Goal: Information Seeking & Learning: Check status

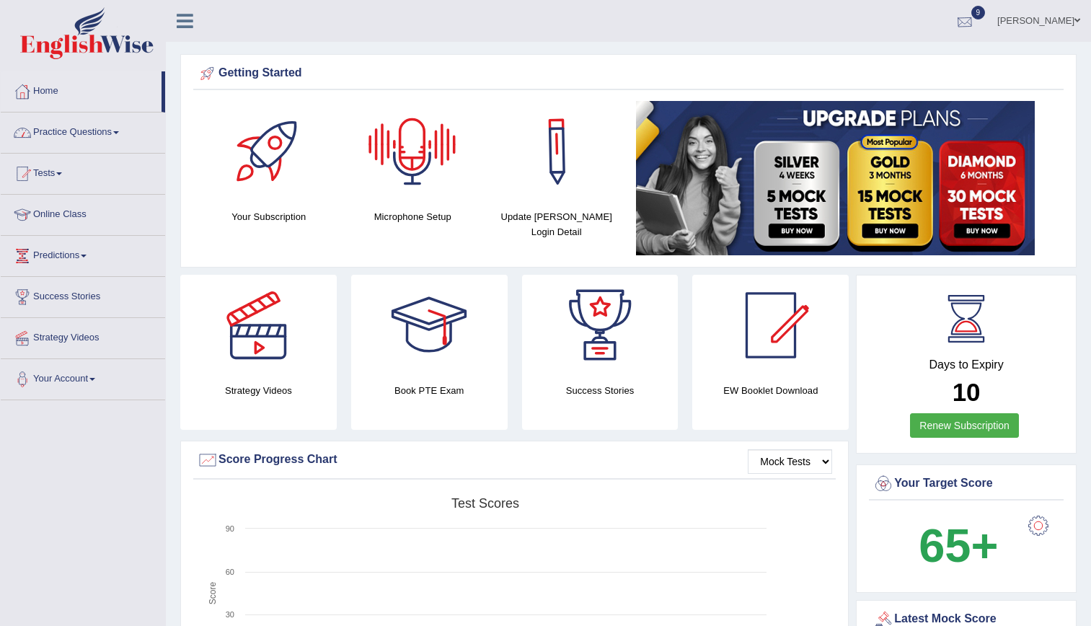
click at [976, 21] on div at bounding box center [965, 22] width 22 height 22
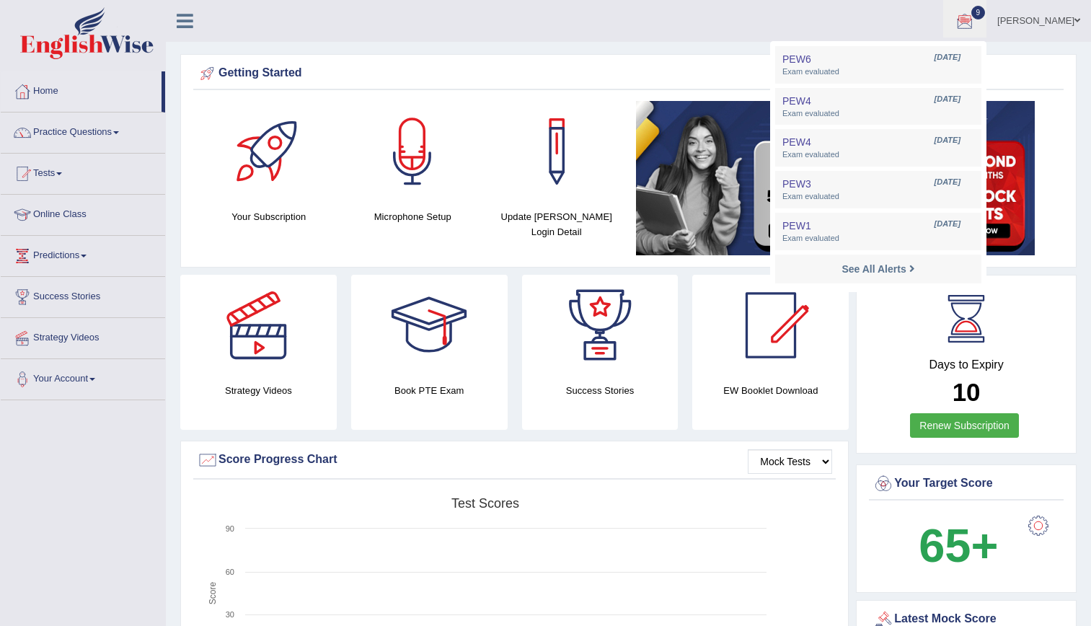
click at [944, 0] on link "9" at bounding box center [965, 19] width 43 height 38
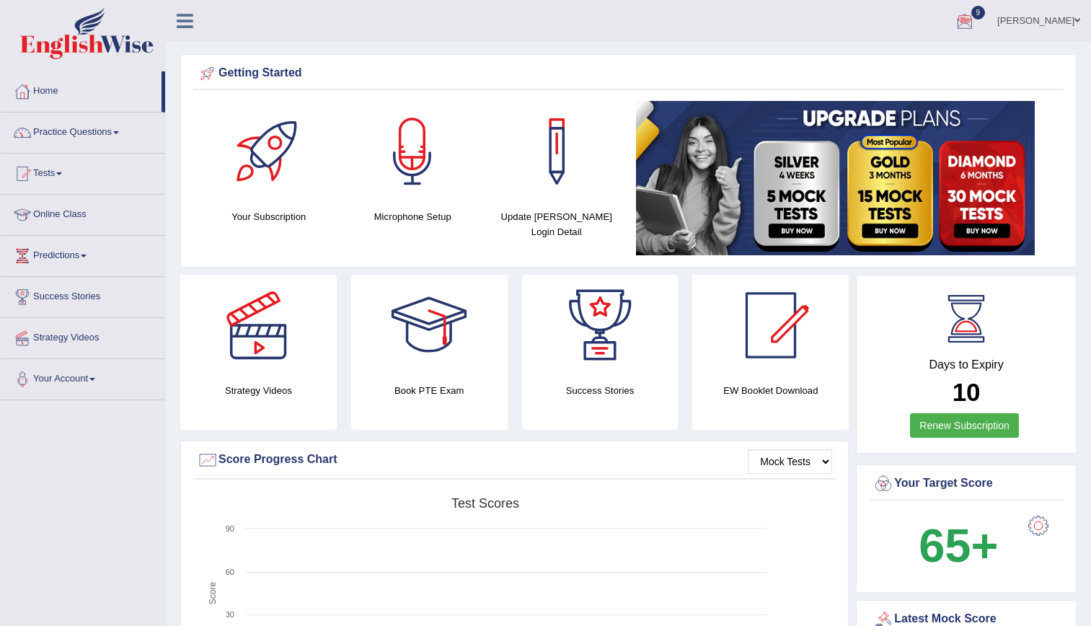
click at [944, 0] on link "9" at bounding box center [965, 19] width 43 height 38
click at [976, 19] on div at bounding box center [965, 22] width 22 height 22
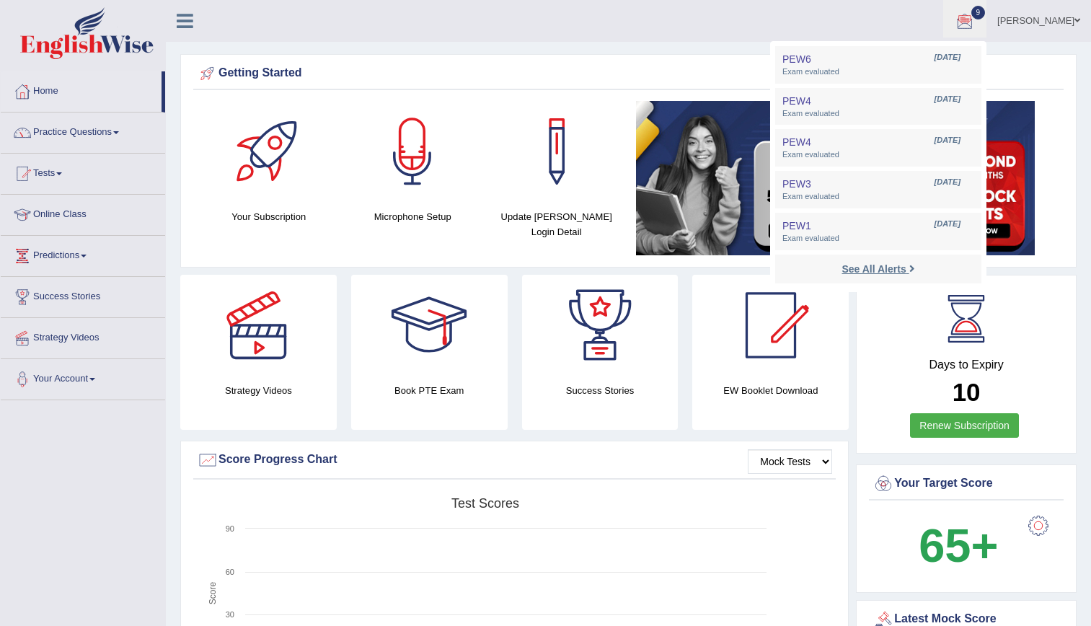
click at [906, 271] on strong "See All Alerts" at bounding box center [874, 269] width 64 height 12
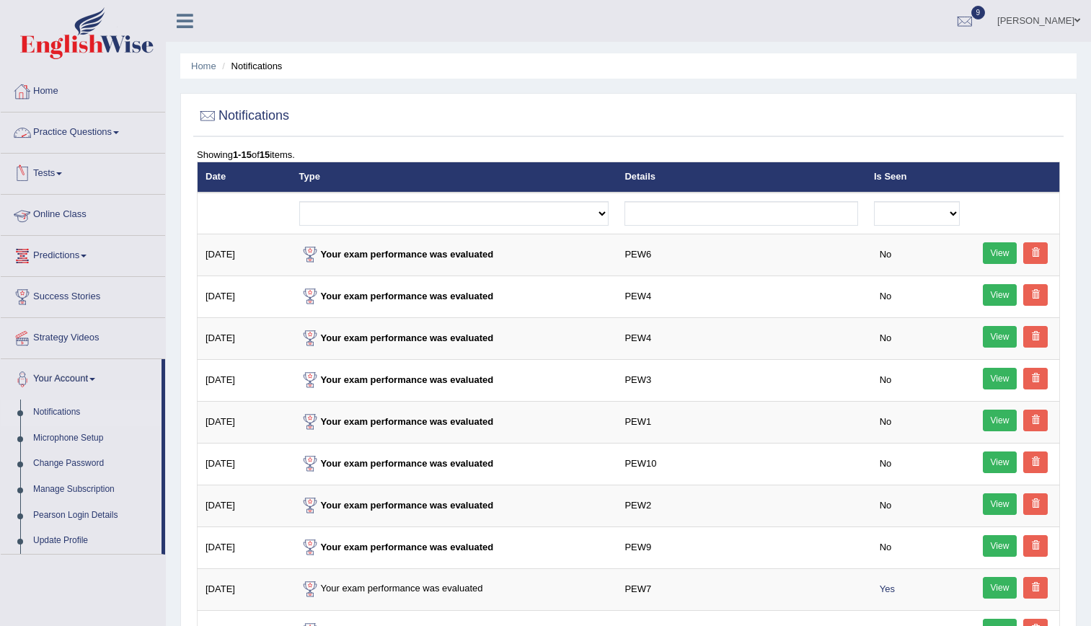
click at [52, 172] on link "Tests" at bounding box center [83, 172] width 164 height 36
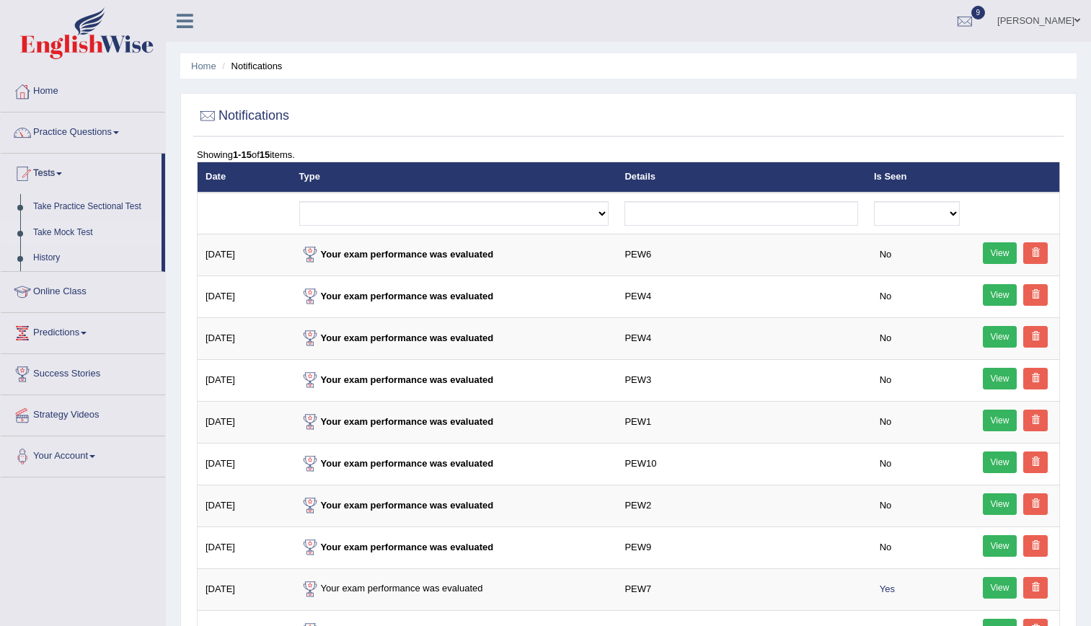
click at [86, 229] on link "Take Mock Test" at bounding box center [94, 233] width 135 height 26
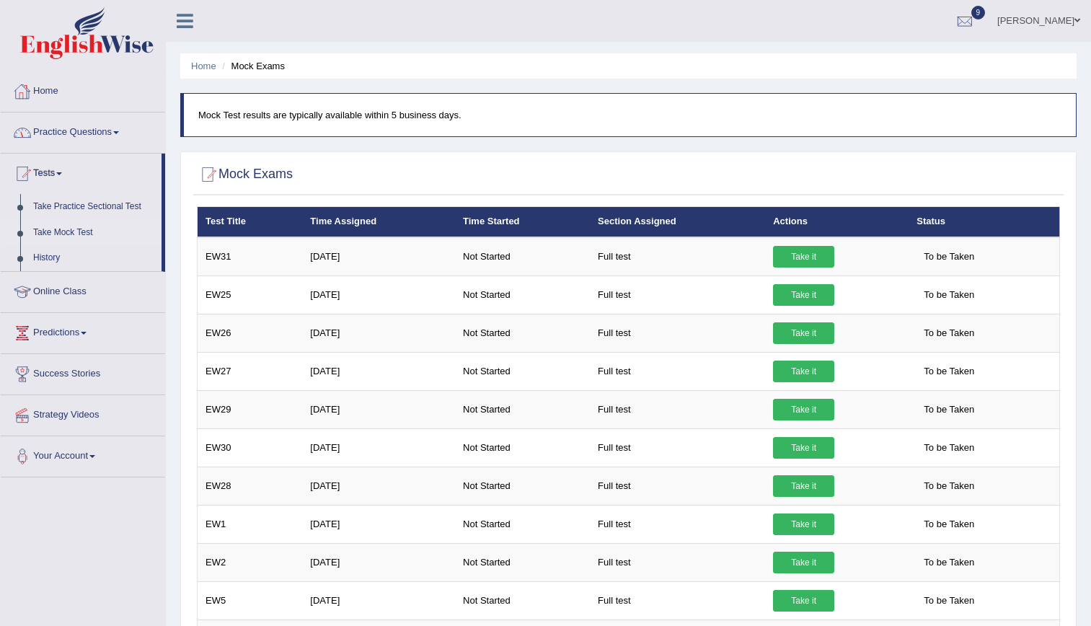
click at [56, 97] on link "Home" at bounding box center [83, 89] width 164 height 36
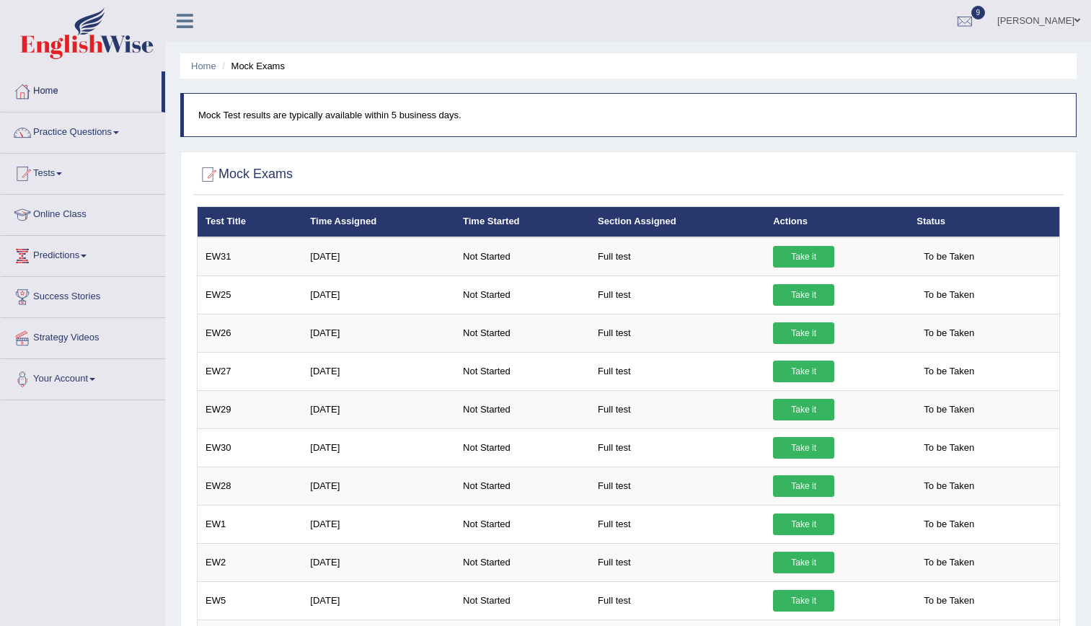
click at [56, 97] on link "Home" at bounding box center [81, 89] width 161 height 36
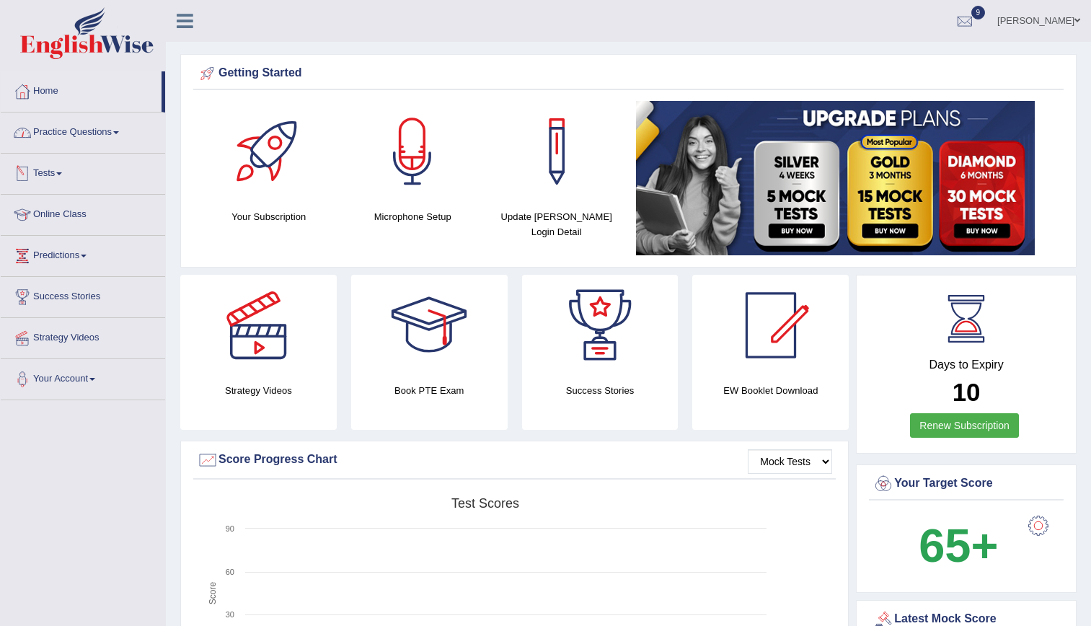
click at [82, 131] on link "Practice Questions" at bounding box center [83, 131] width 164 height 36
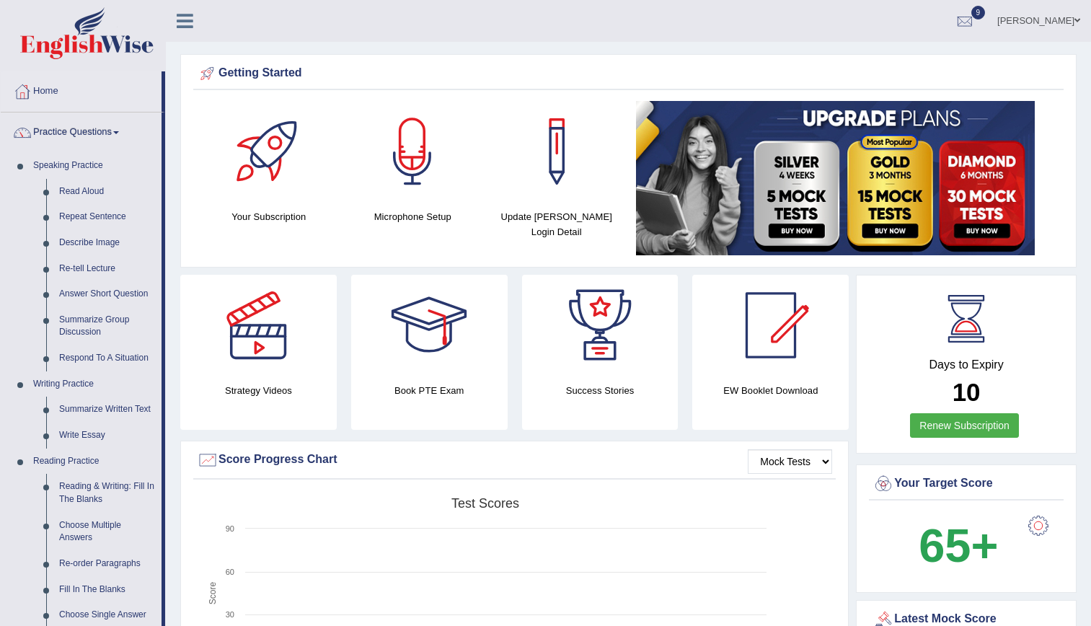
click at [82, 131] on link "Practice Questions" at bounding box center [81, 131] width 161 height 36
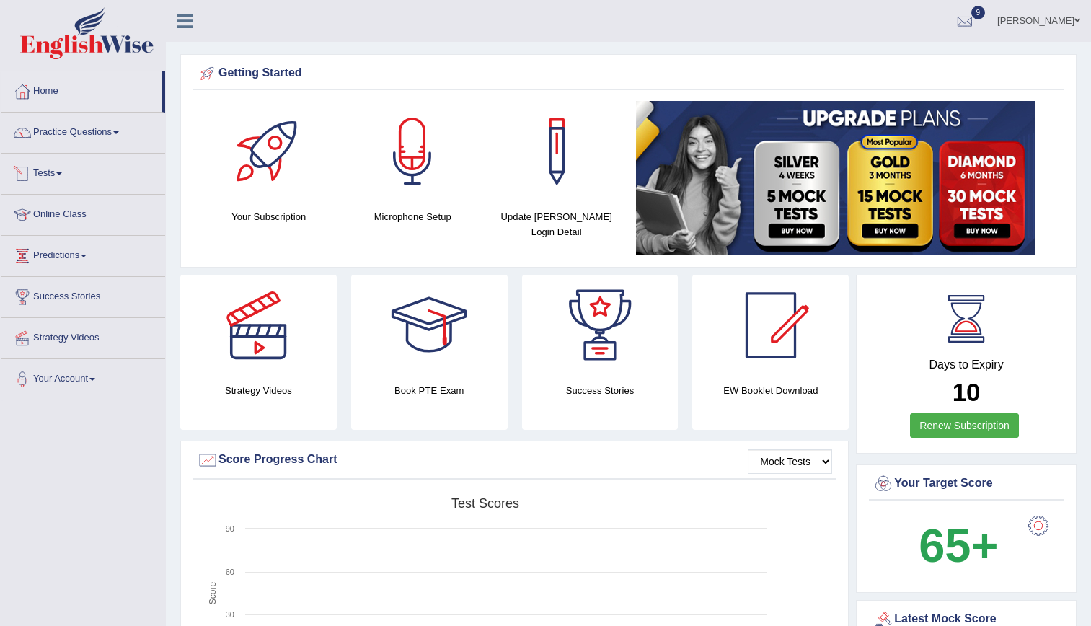
click at [58, 180] on link "Tests" at bounding box center [83, 172] width 164 height 36
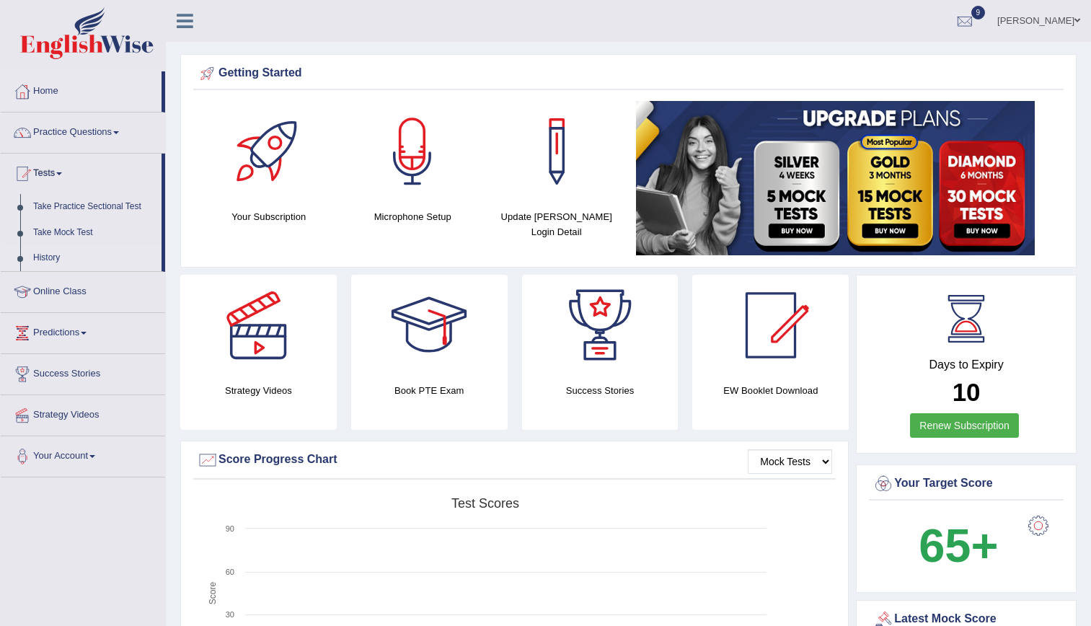
click at [52, 260] on link "History" at bounding box center [94, 258] width 135 height 26
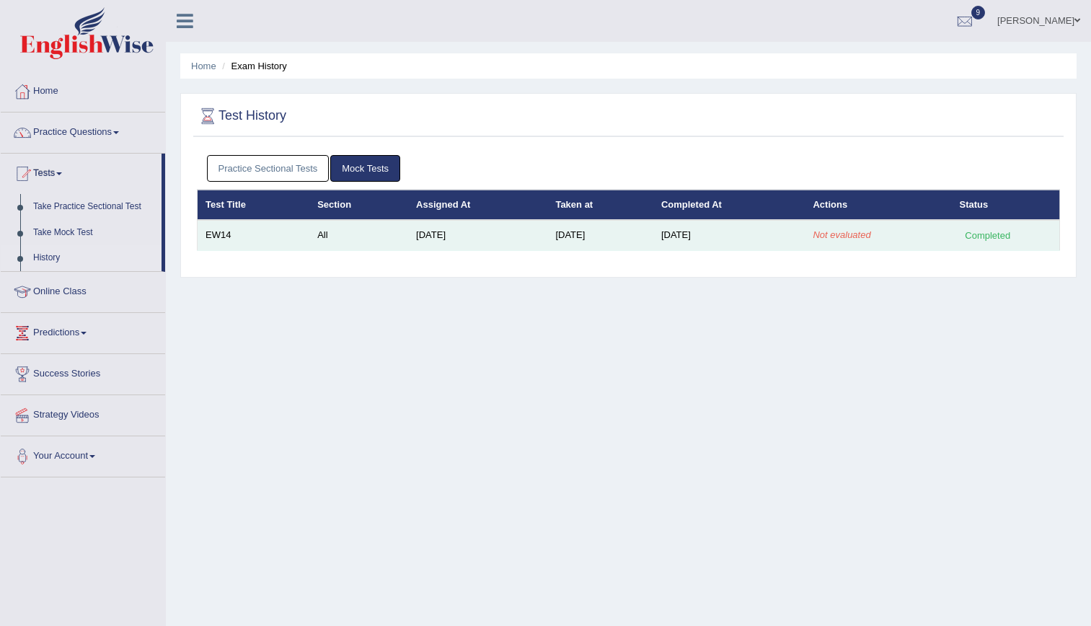
click at [221, 230] on td "EW14" at bounding box center [254, 235] width 113 height 30
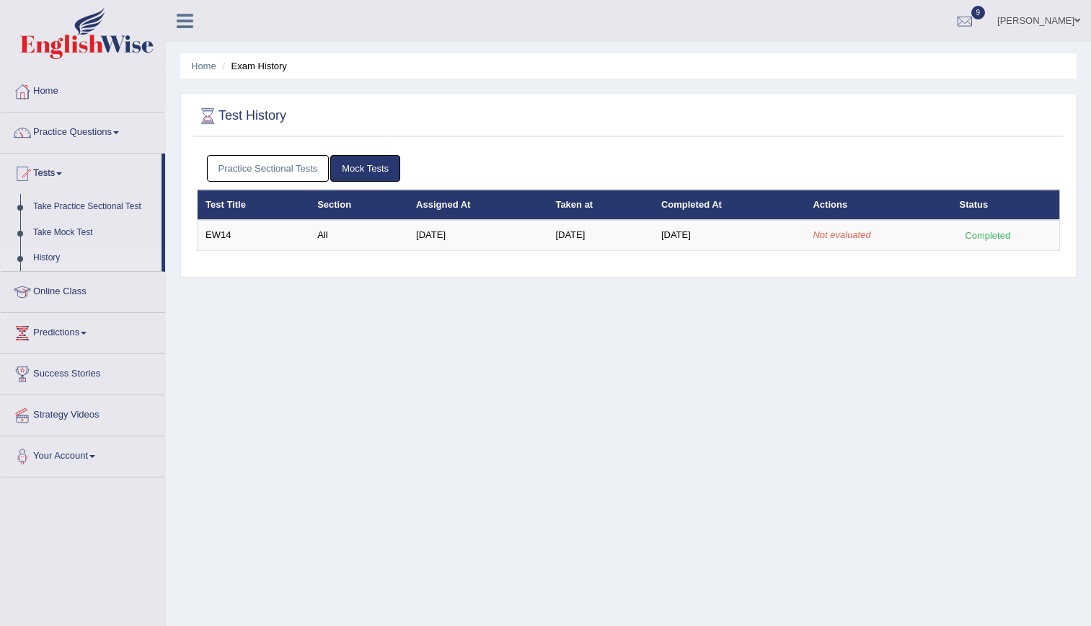
click at [537, 341] on div "Home Exam History Test History Practice Sectional Tests Mock Tests Test Title S…" at bounding box center [628, 360] width 925 height 721
click at [62, 339] on link "Predictions" at bounding box center [83, 331] width 164 height 36
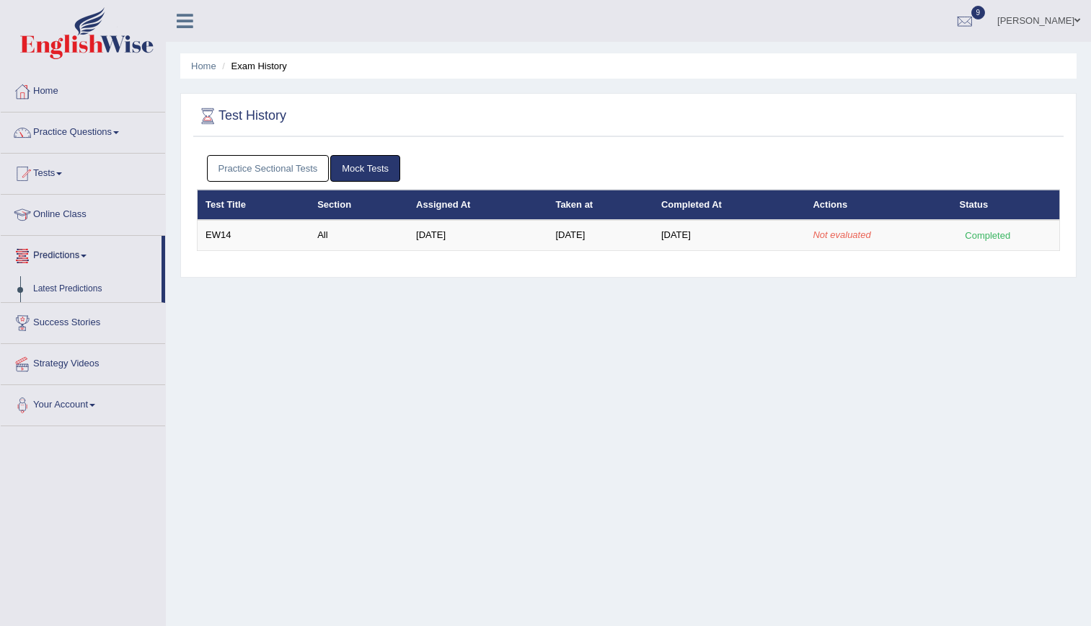
click at [72, 254] on link "Predictions" at bounding box center [81, 254] width 161 height 36
click at [1, 236] on link "Predictions" at bounding box center [83, 254] width 164 height 36
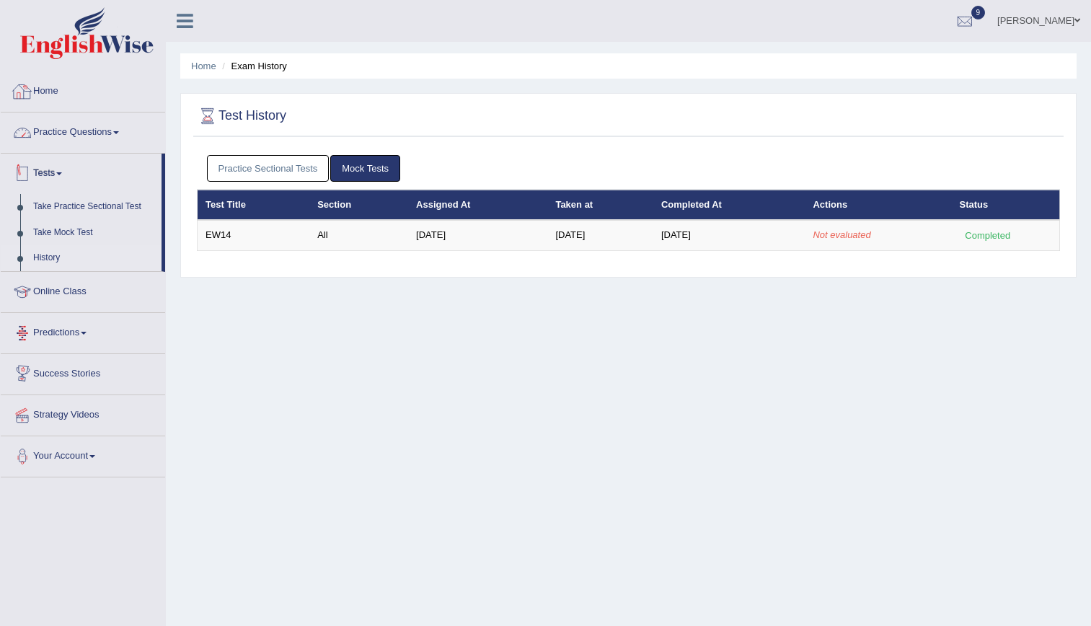
click at [66, 95] on link "Home" at bounding box center [83, 89] width 164 height 36
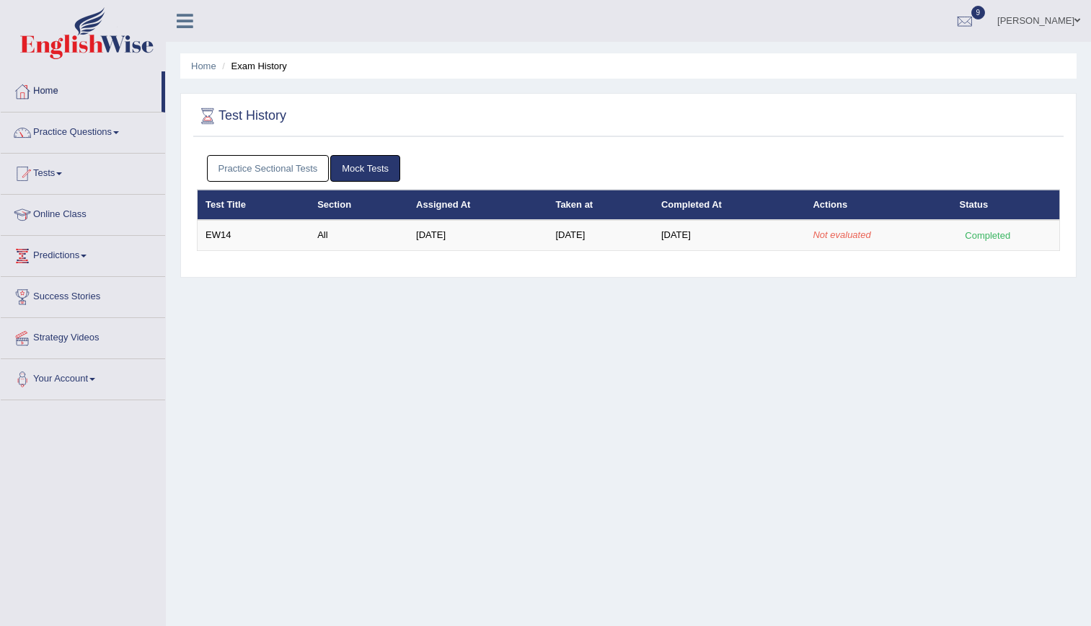
click at [48, 89] on link "Home" at bounding box center [81, 89] width 161 height 36
click at [1, 71] on link "Home" at bounding box center [83, 89] width 164 height 36
click at [1, 71] on link "Home" at bounding box center [81, 89] width 161 height 36
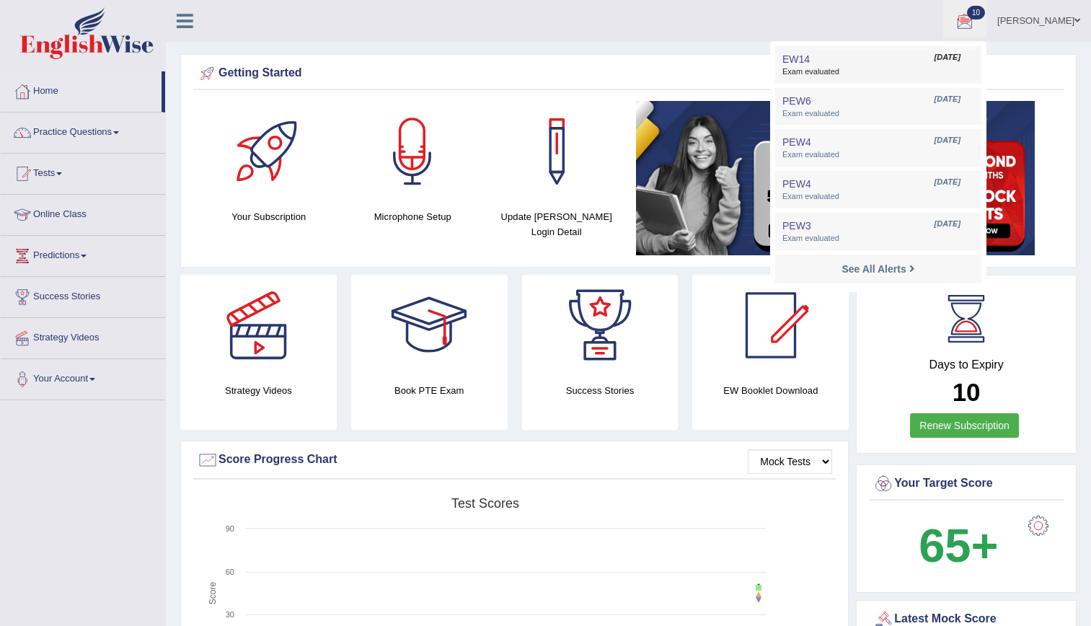
click at [865, 71] on span "Exam evaluated" at bounding box center [879, 72] width 192 height 12
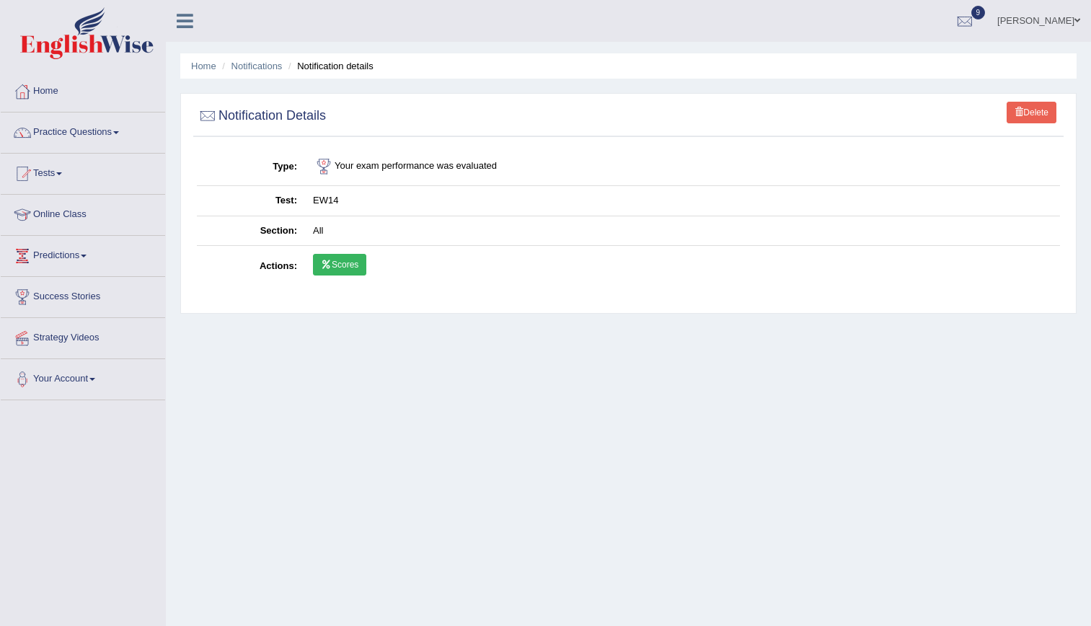
click at [354, 265] on link "Scores" at bounding box center [339, 265] width 53 height 22
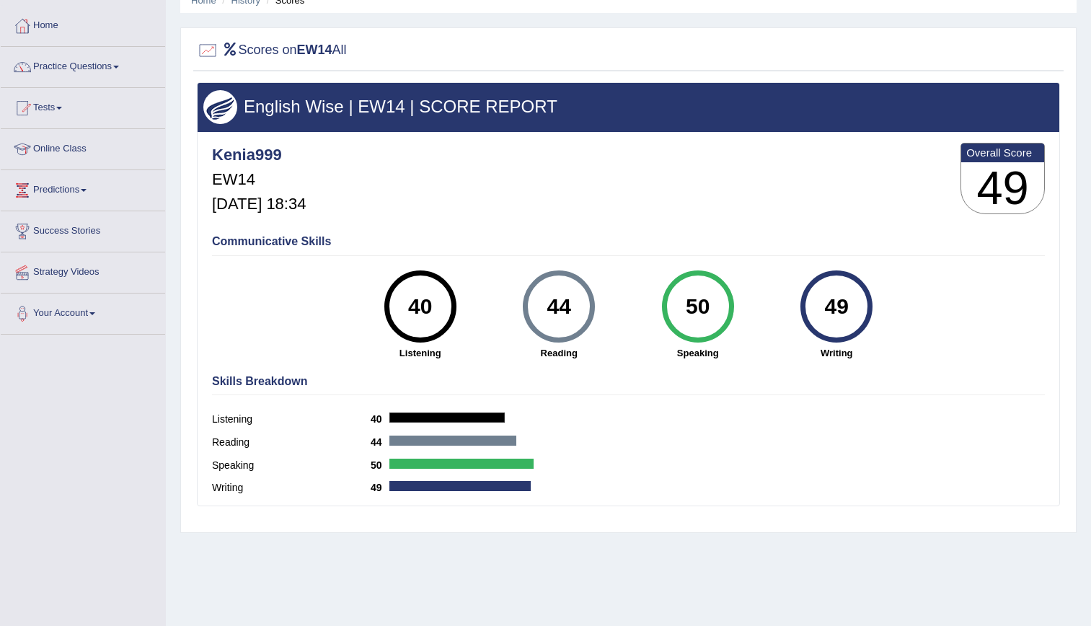
scroll to position [45, 0]
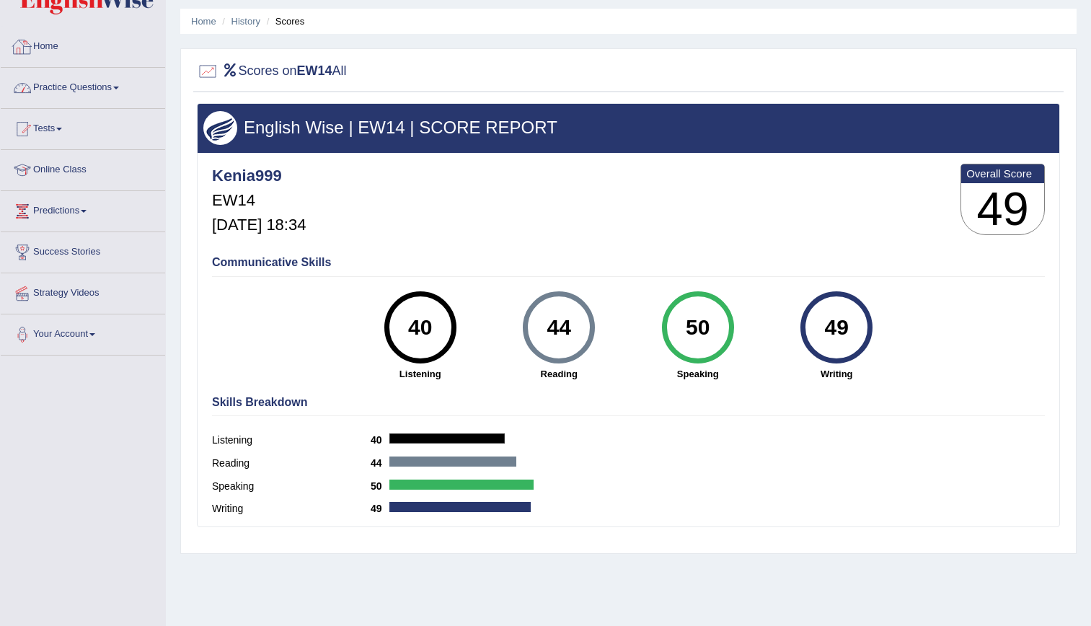
click at [35, 49] on link "Home" at bounding box center [83, 45] width 164 height 36
click at [45, 45] on link "Home" at bounding box center [81, 45] width 161 height 36
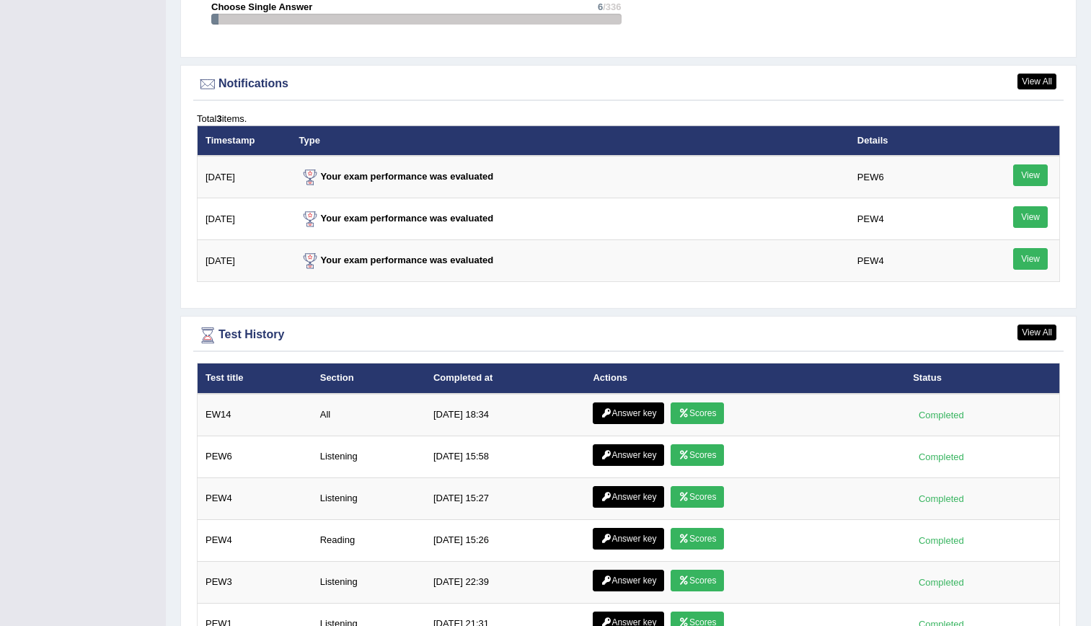
scroll to position [1725, 0]
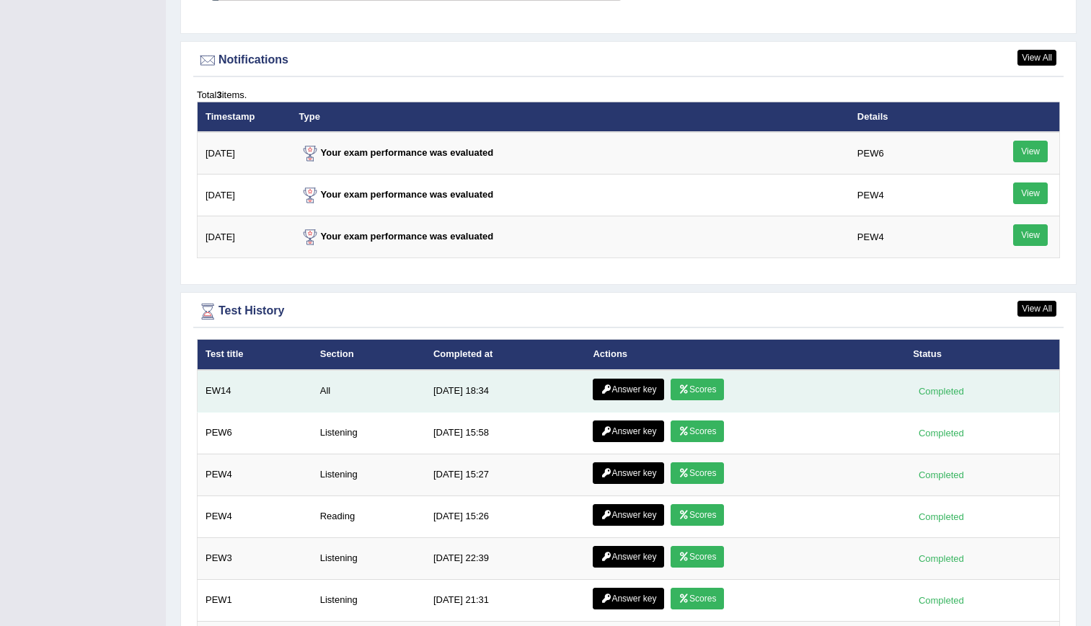
click at [618, 393] on link "Answer key" at bounding box center [628, 390] width 71 height 22
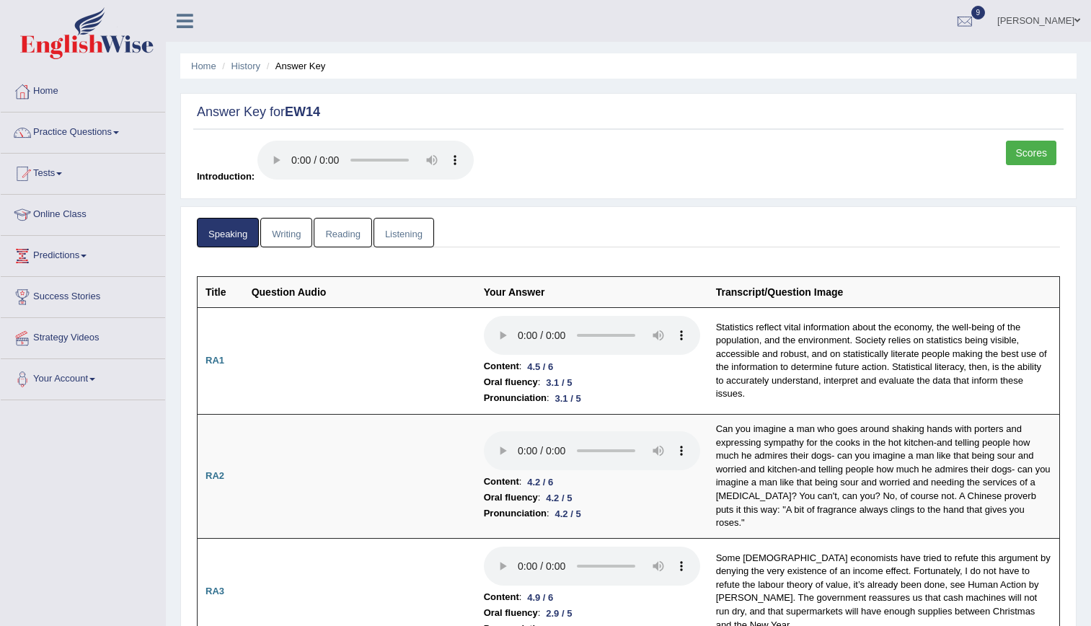
click at [286, 224] on link "Writing" at bounding box center [286, 233] width 52 height 30
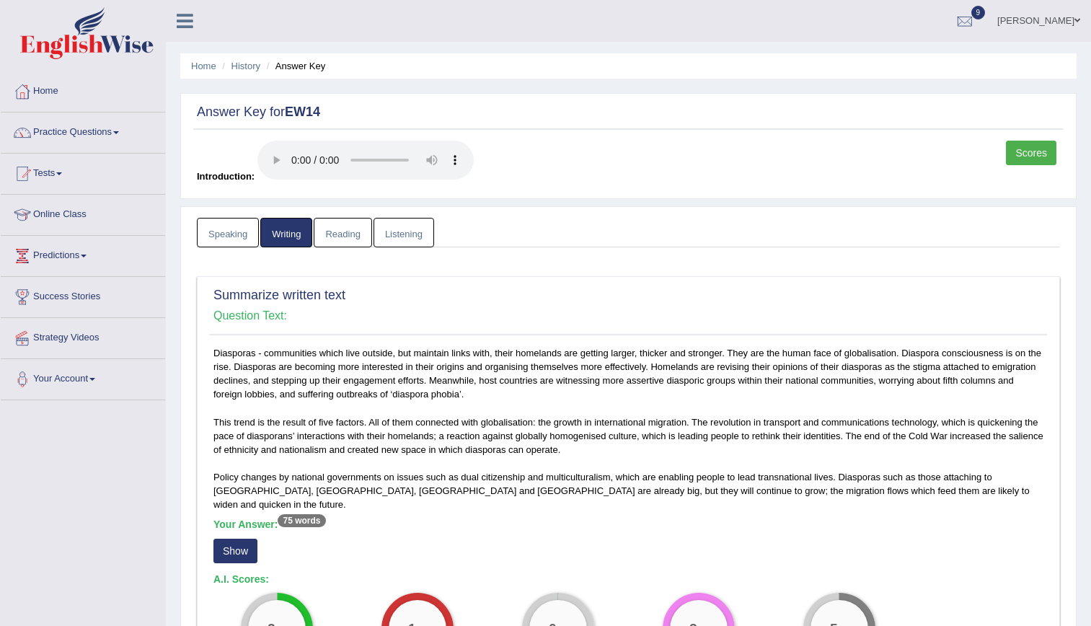
click at [332, 223] on link "Reading" at bounding box center [343, 233] width 58 height 30
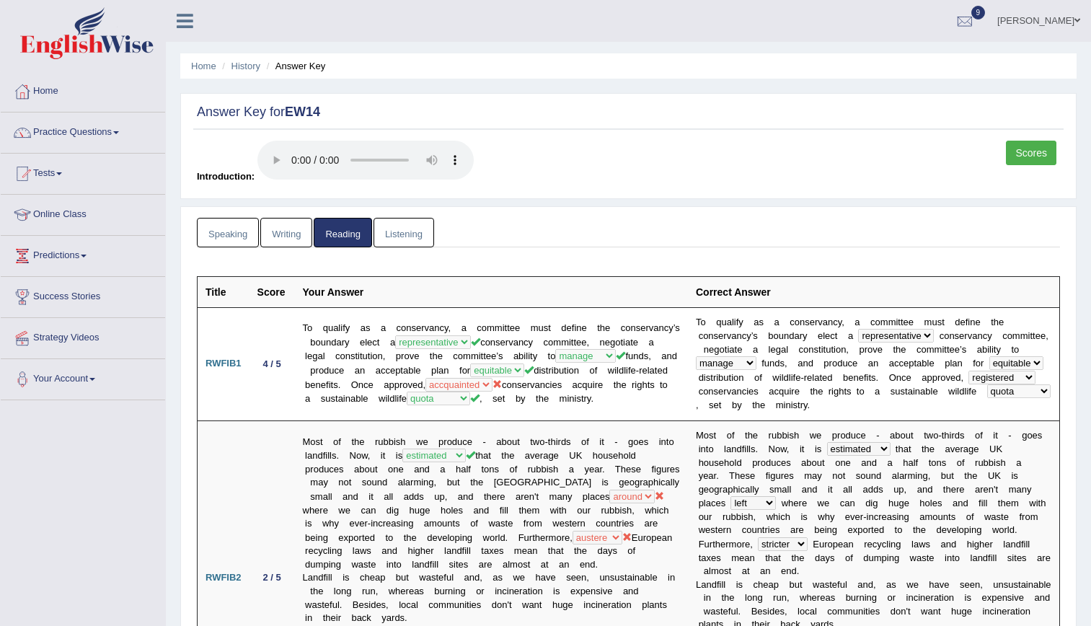
click at [406, 240] on link "Listening" at bounding box center [404, 233] width 61 height 30
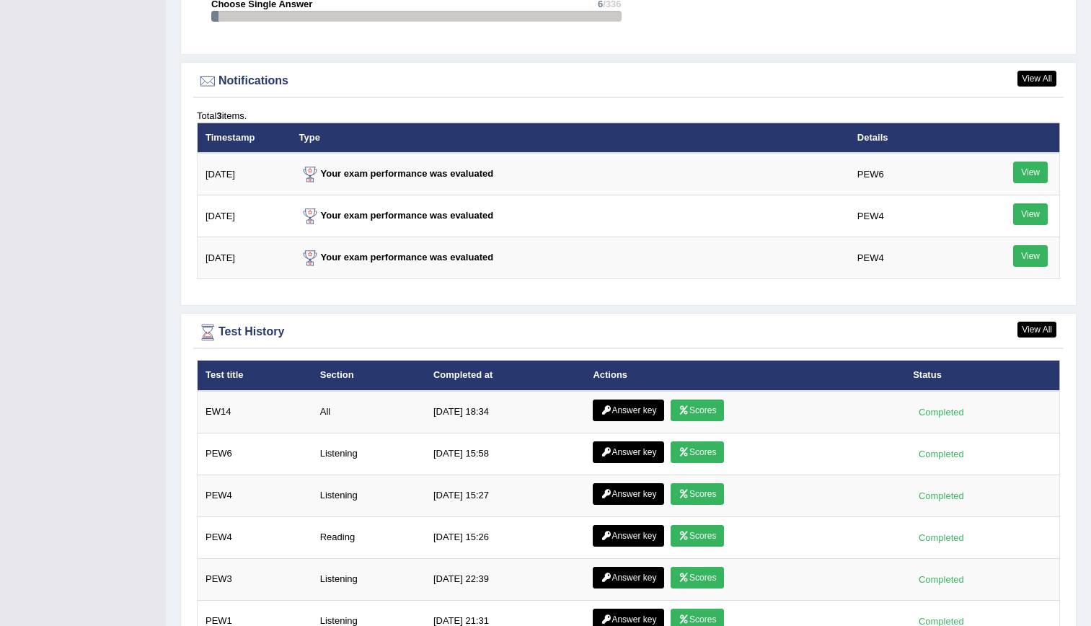
scroll to position [1749, 0]
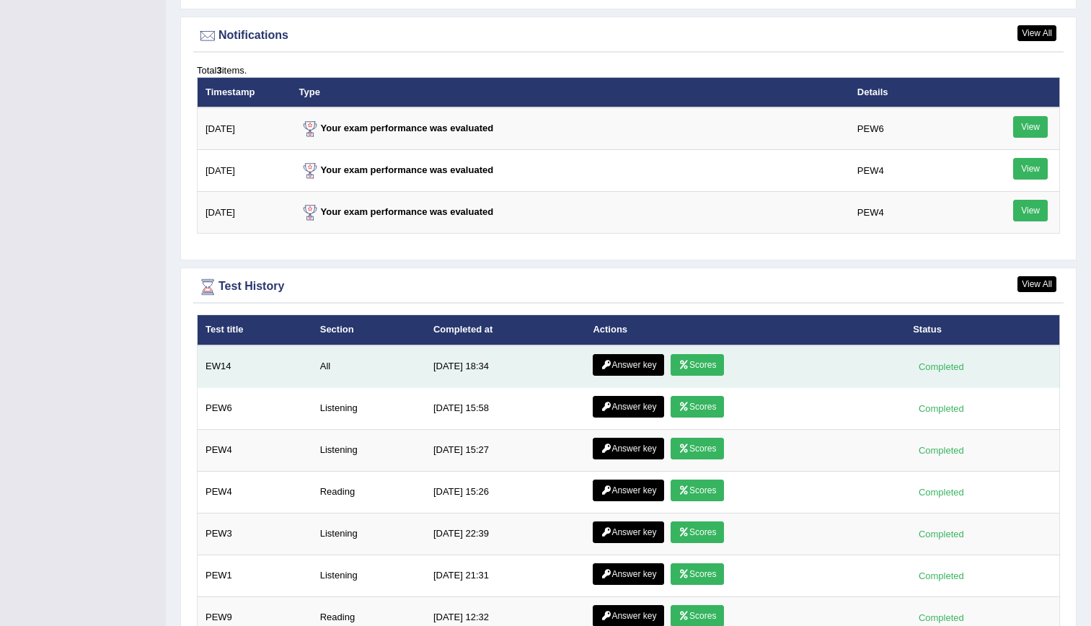
click at [712, 361] on link "Scores" at bounding box center [697, 365] width 53 height 22
click at [641, 366] on link "Answer key" at bounding box center [628, 365] width 71 height 22
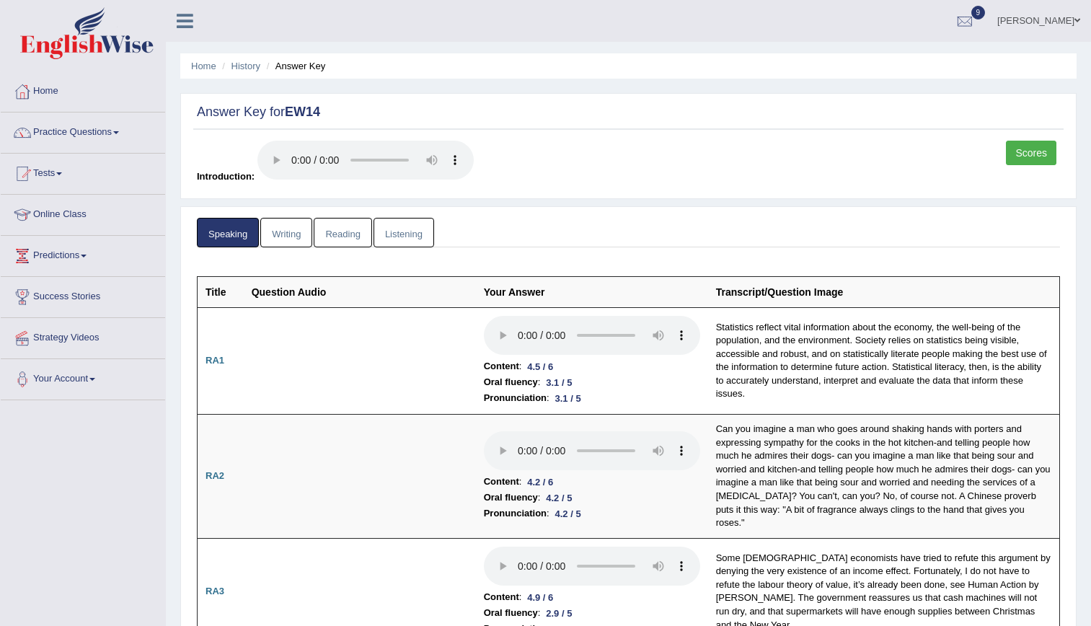
click at [403, 232] on link "Listening" at bounding box center [404, 233] width 61 height 30
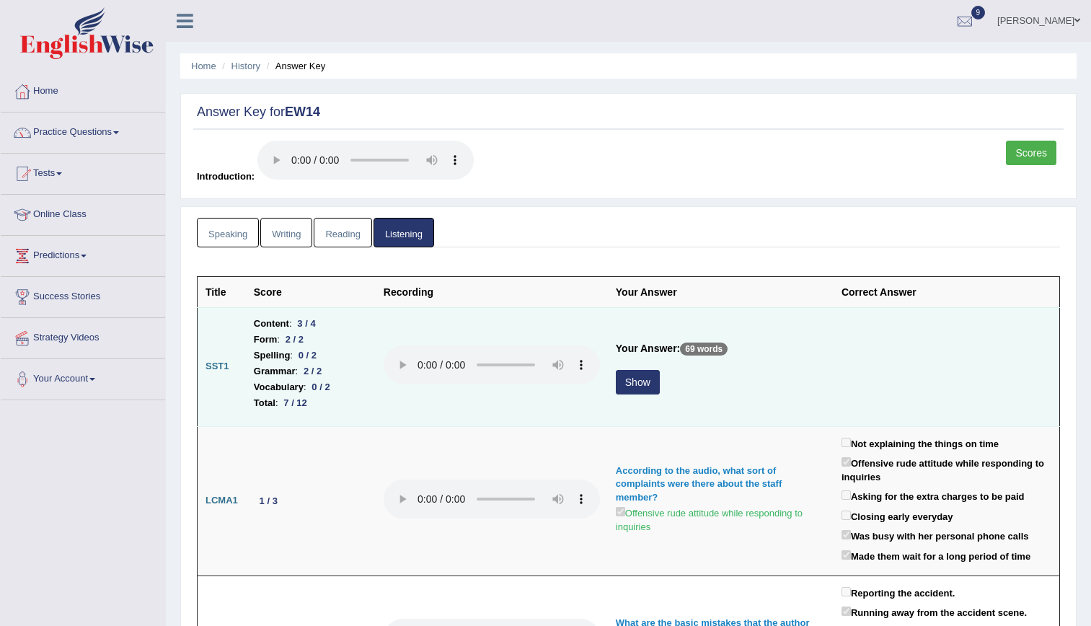
click at [657, 380] on button "Show" at bounding box center [638, 382] width 44 height 25
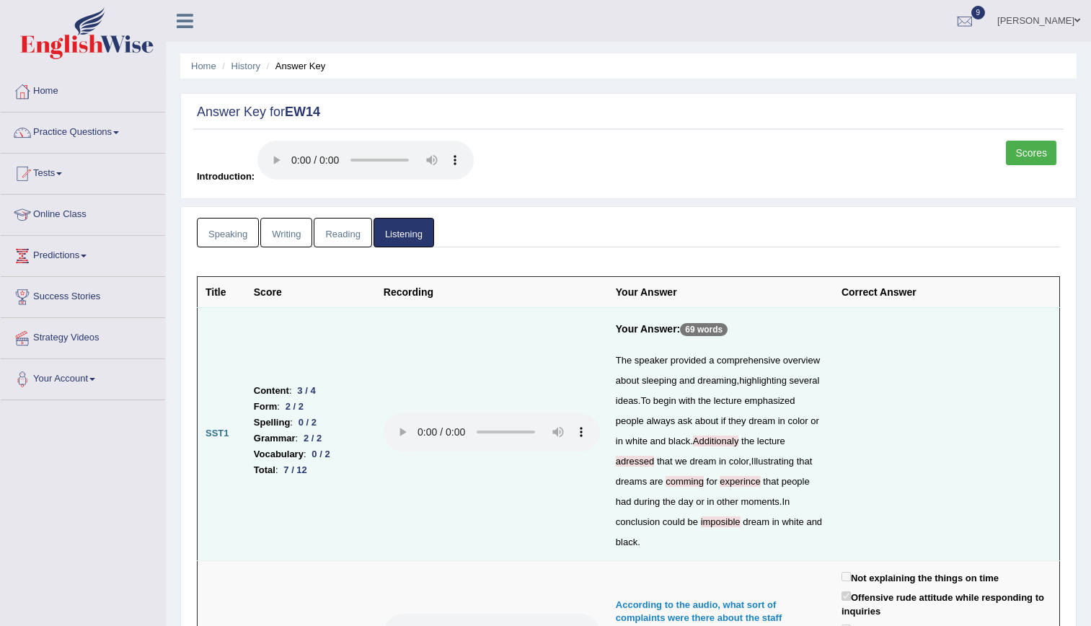
click at [95, 131] on link "Practice Questions" at bounding box center [83, 131] width 164 height 36
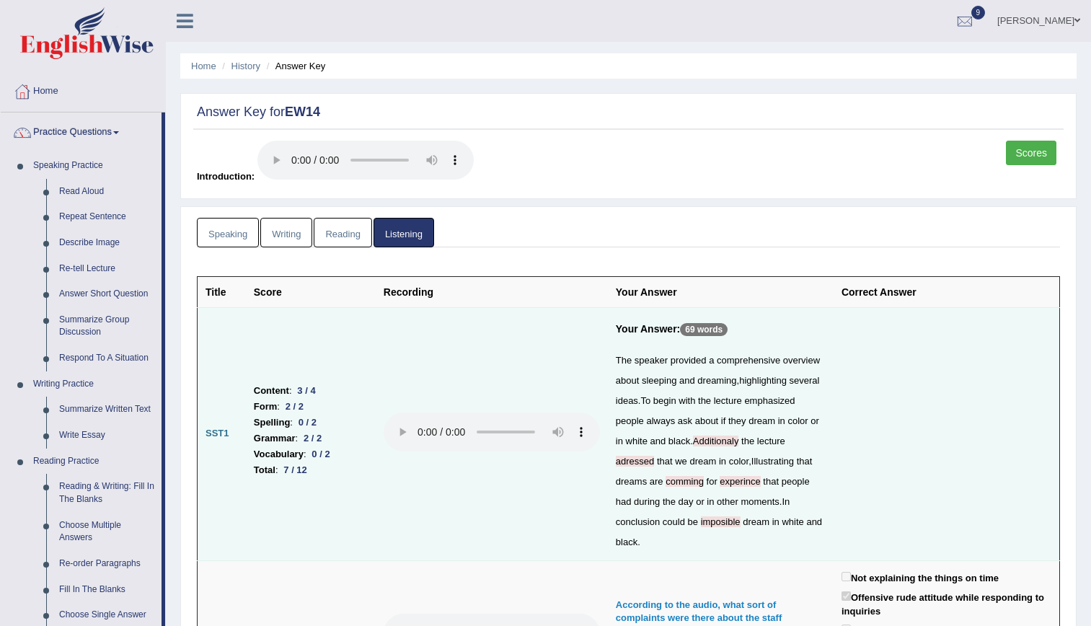
click at [95, 131] on link "Practice Questions" at bounding box center [81, 131] width 161 height 36
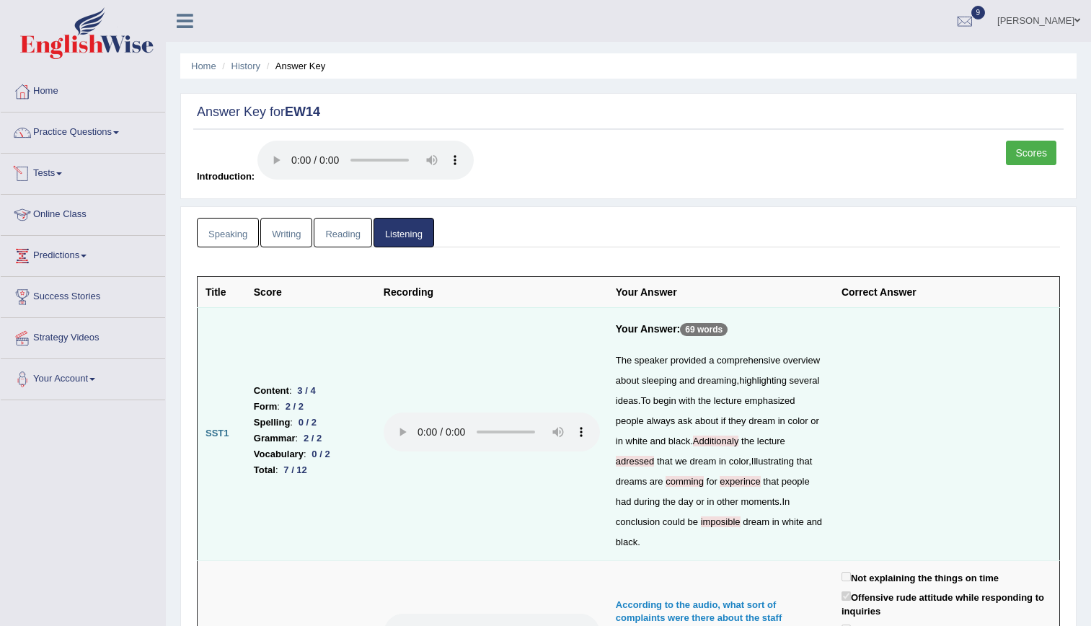
click at [50, 174] on link "Tests" at bounding box center [83, 172] width 164 height 36
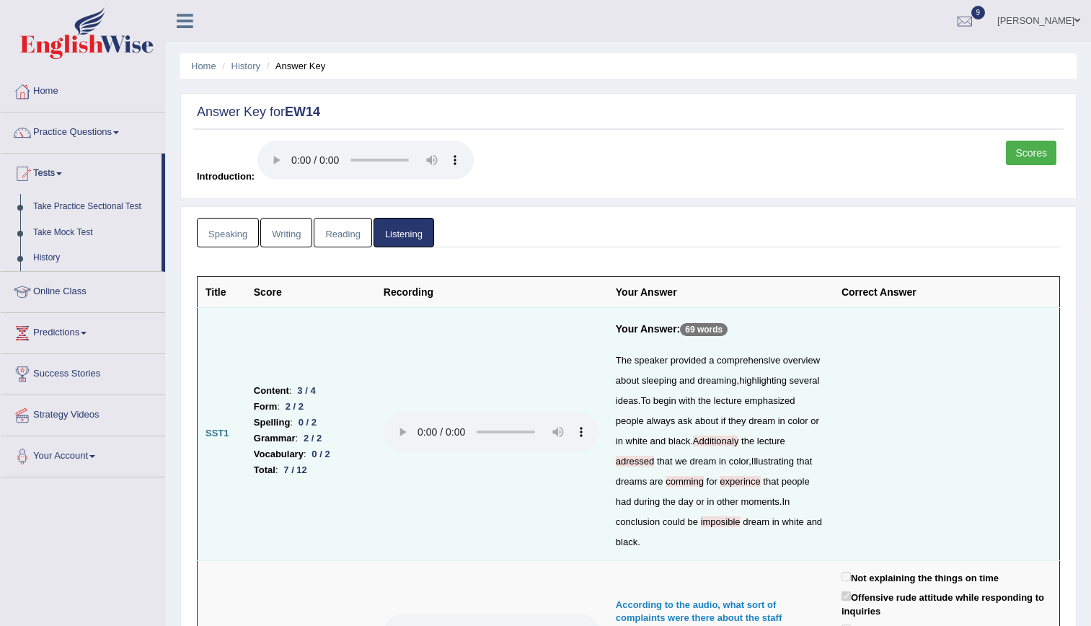
click at [71, 229] on link "Take Mock Test" at bounding box center [94, 233] width 135 height 26
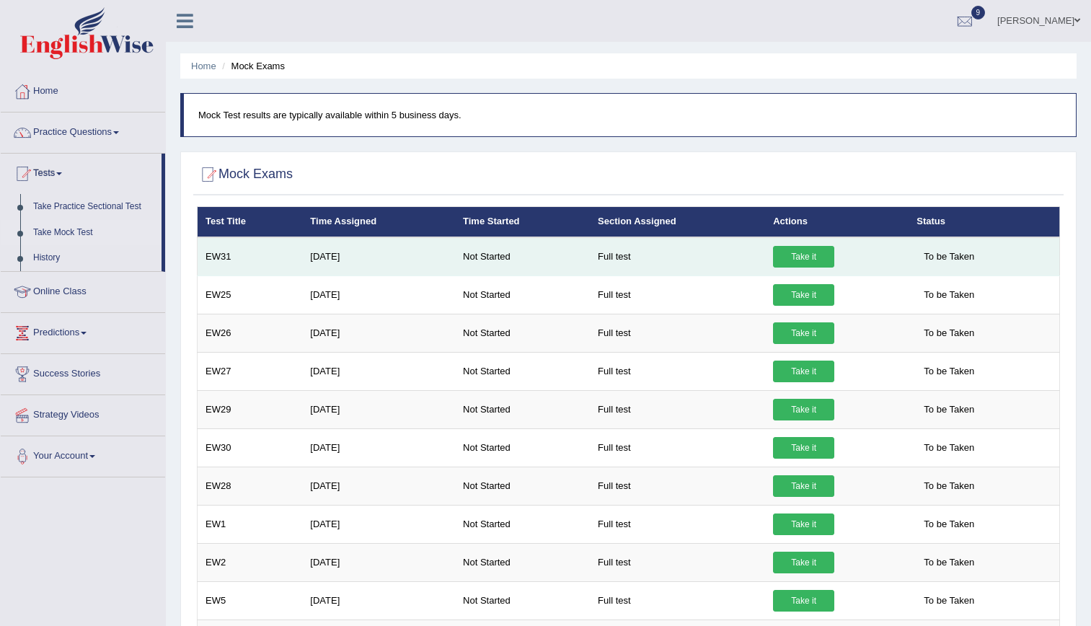
click at [786, 247] on link "Take it" at bounding box center [803, 257] width 61 height 22
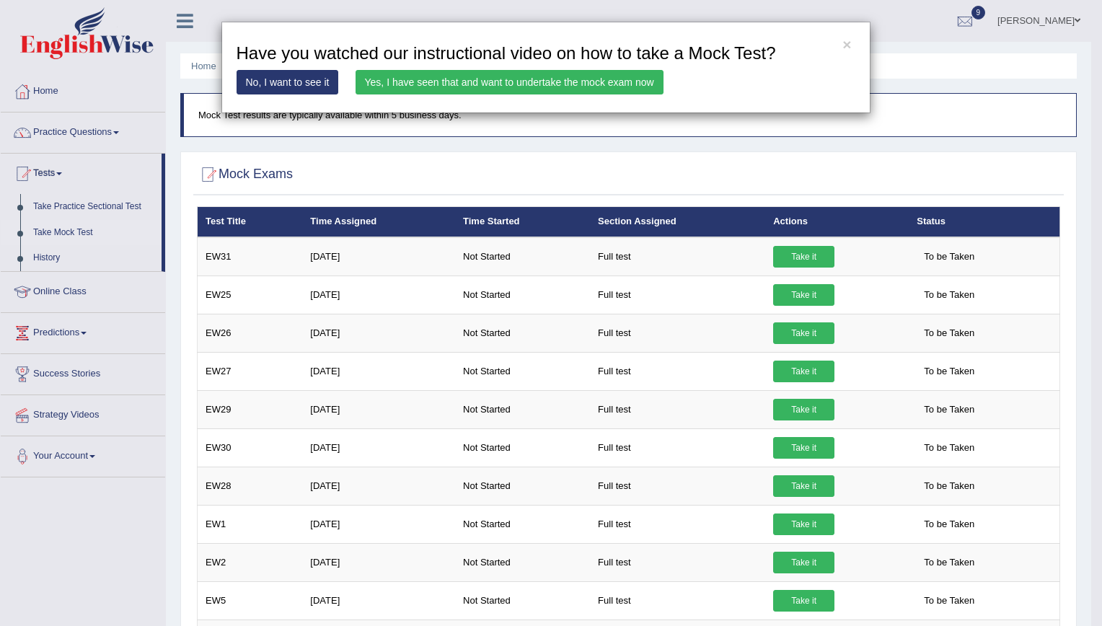
click at [467, 84] on link "Yes, I have seen that and want to undertake the mock exam now" at bounding box center [510, 82] width 308 height 25
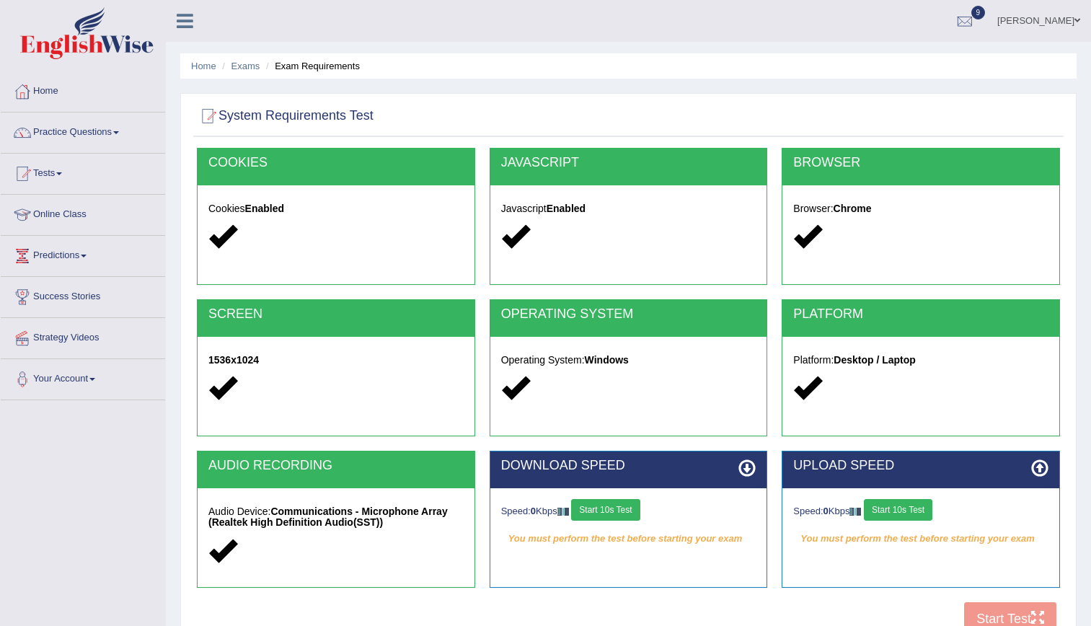
scroll to position [131, 0]
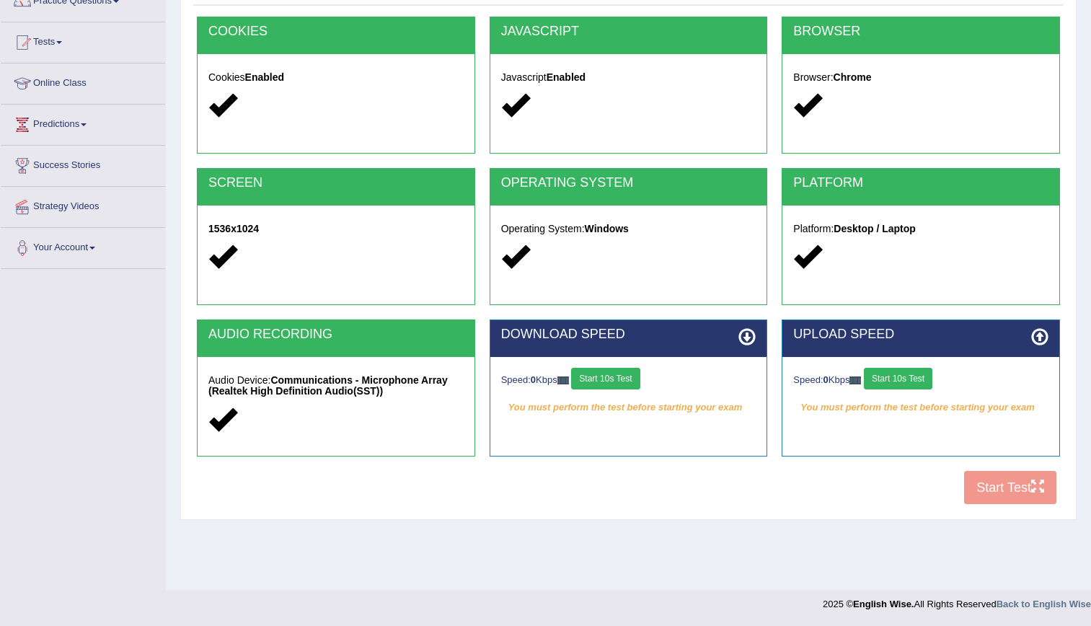
click at [627, 374] on button "Start 10s Test" at bounding box center [605, 379] width 69 height 22
click at [884, 380] on button "Start 10s Test" at bounding box center [898, 379] width 69 height 22
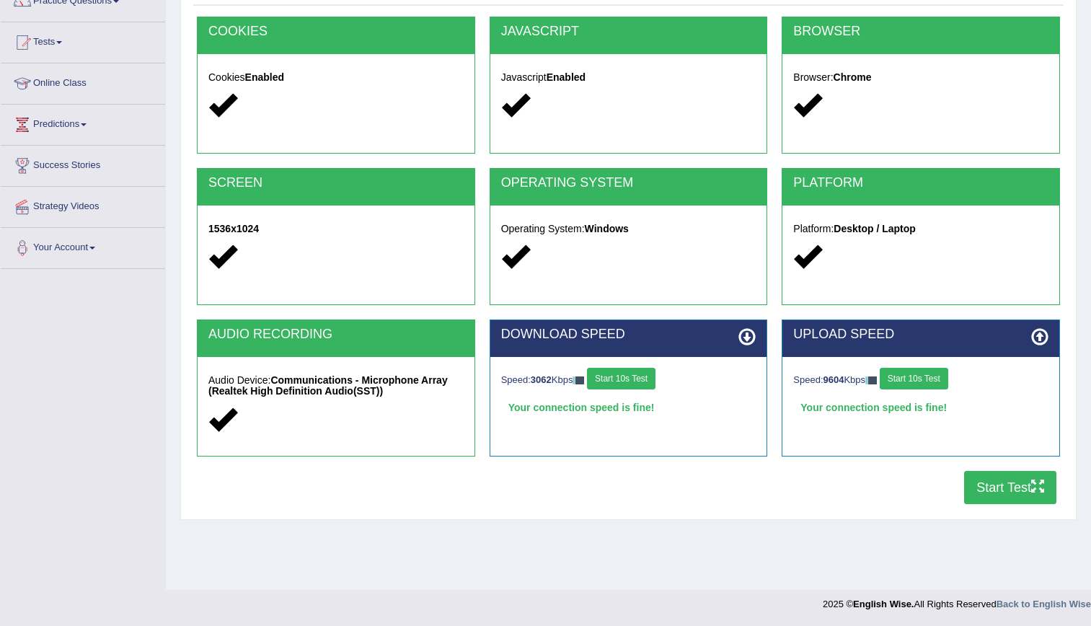
click at [971, 489] on button "Start Test" at bounding box center [1010, 487] width 92 height 33
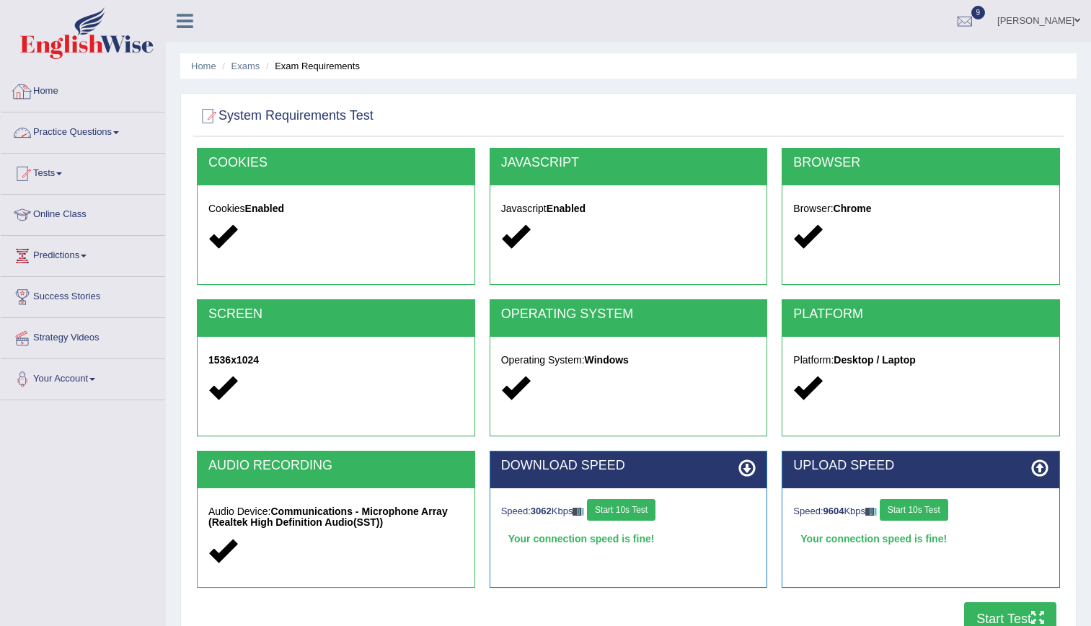
click at [36, 89] on link "Home" at bounding box center [83, 89] width 164 height 36
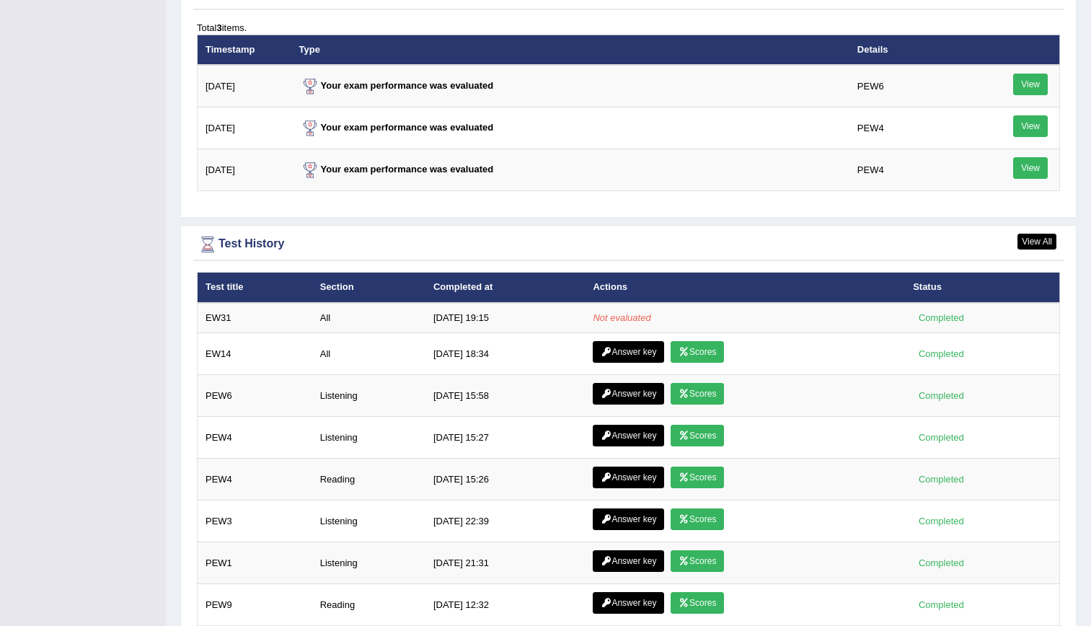
scroll to position [1862, 0]
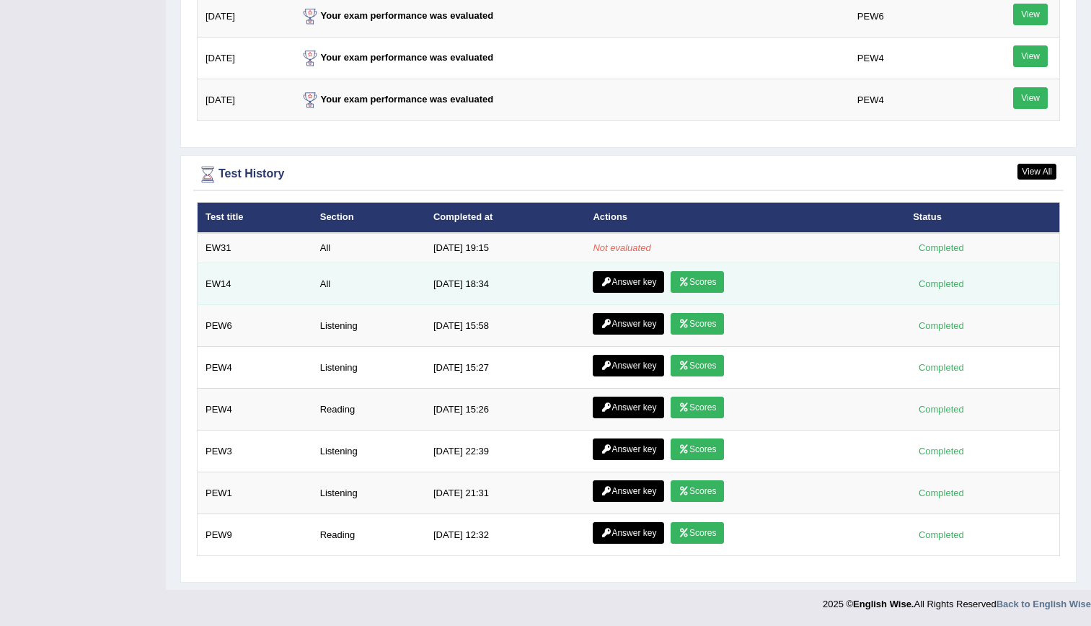
click at [633, 278] on link "Answer key" at bounding box center [628, 282] width 71 height 22
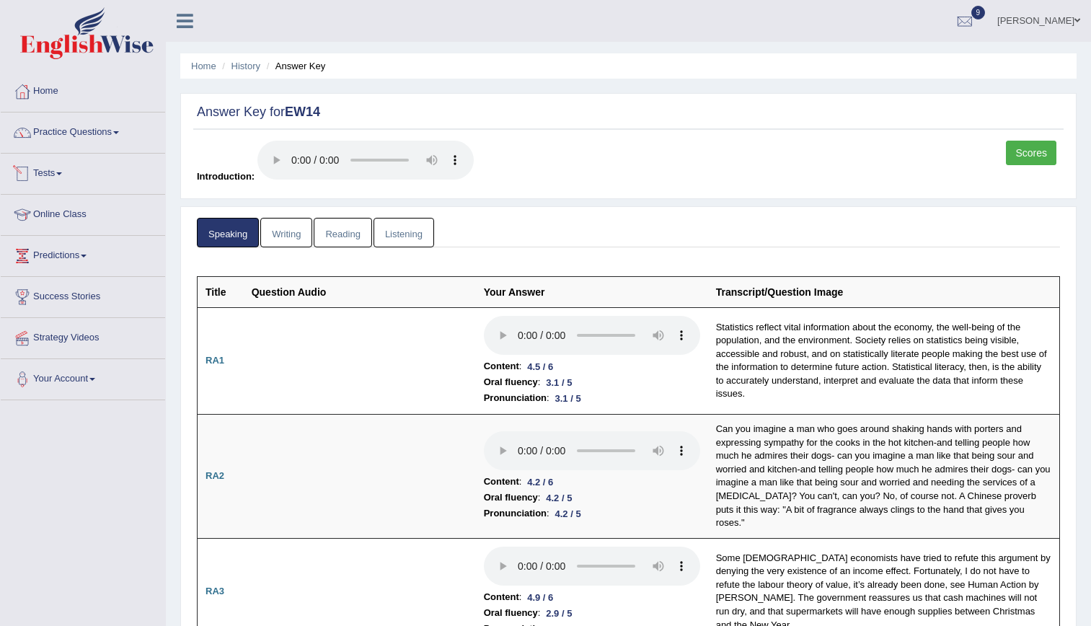
click at [53, 177] on link "Tests" at bounding box center [83, 172] width 164 height 36
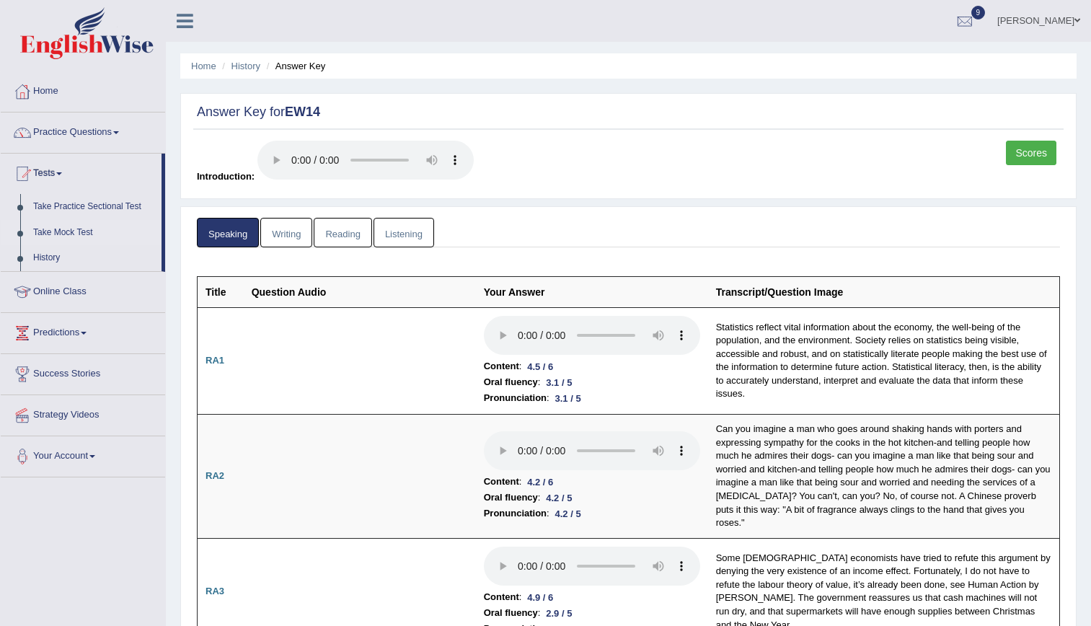
click at [49, 233] on link "Take Mock Test" at bounding box center [94, 233] width 135 height 26
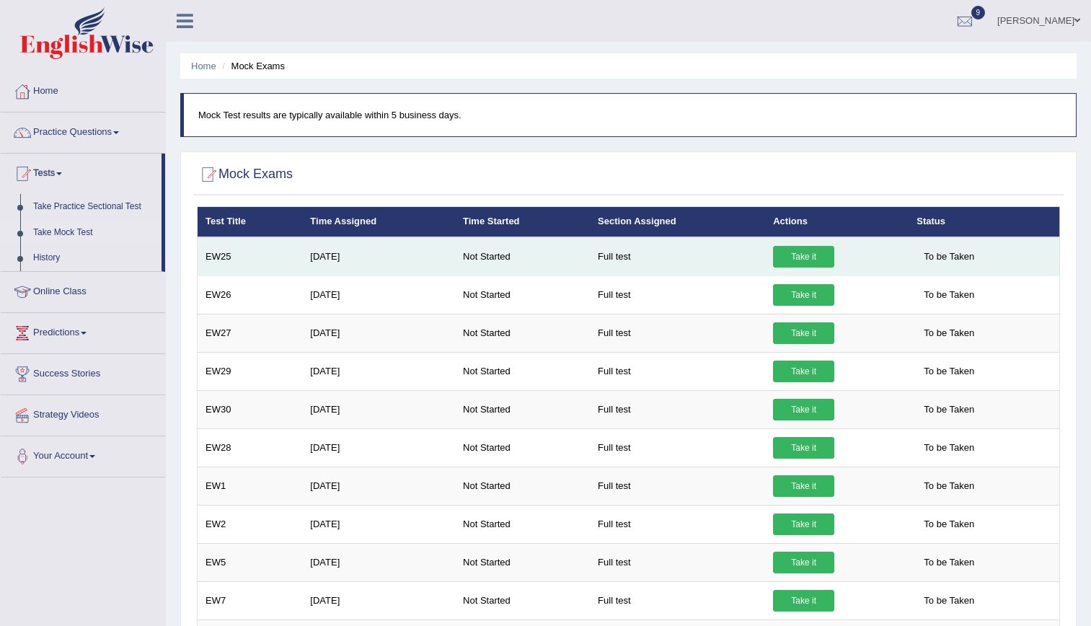
click at [807, 270] on td "Take it" at bounding box center [837, 256] width 144 height 39
click at [798, 262] on link "Take it" at bounding box center [803, 257] width 61 height 22
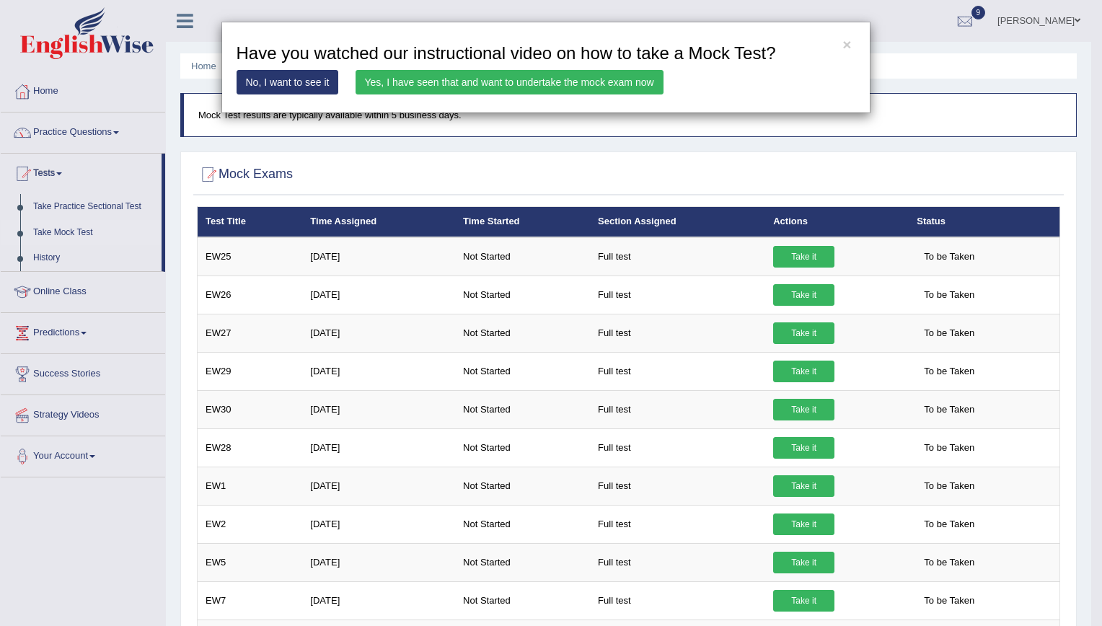
click at [493, 84] on link "Yes, I have seen that and want to undertake the mock exam now" at bounding box center [510, 82] width 308 height 25
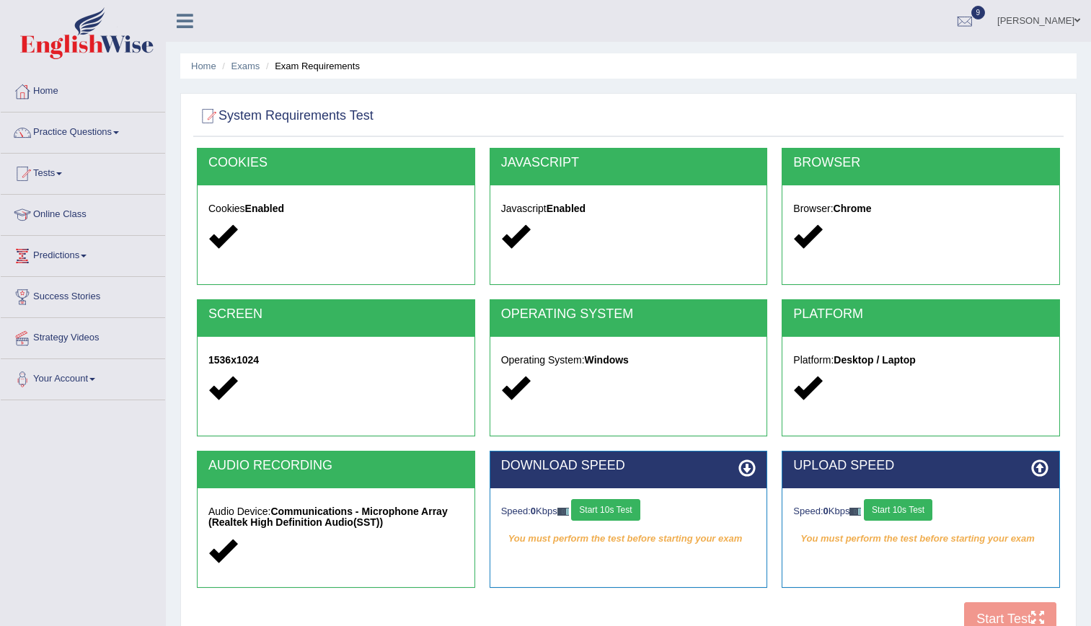
scroll to position [131, 0]
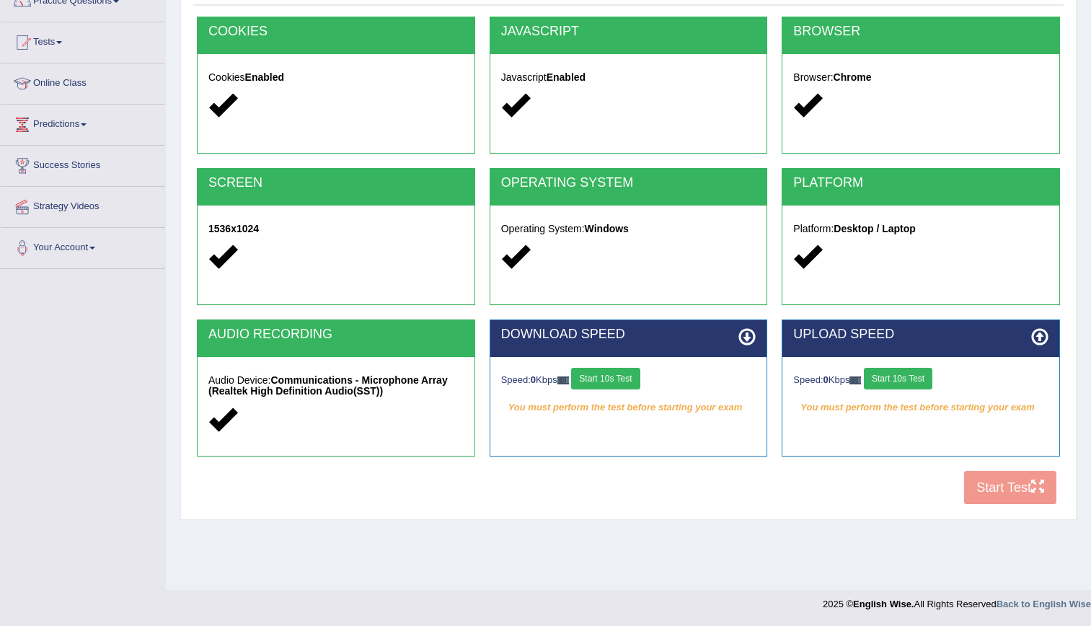
click at [626, 379] on button "Start 10s Test" at bounding box center [605, 379] width 69 height 22
click at [923, 377] on button "Start 10s Test" at bounding box center [898, 379] width 69 height 22
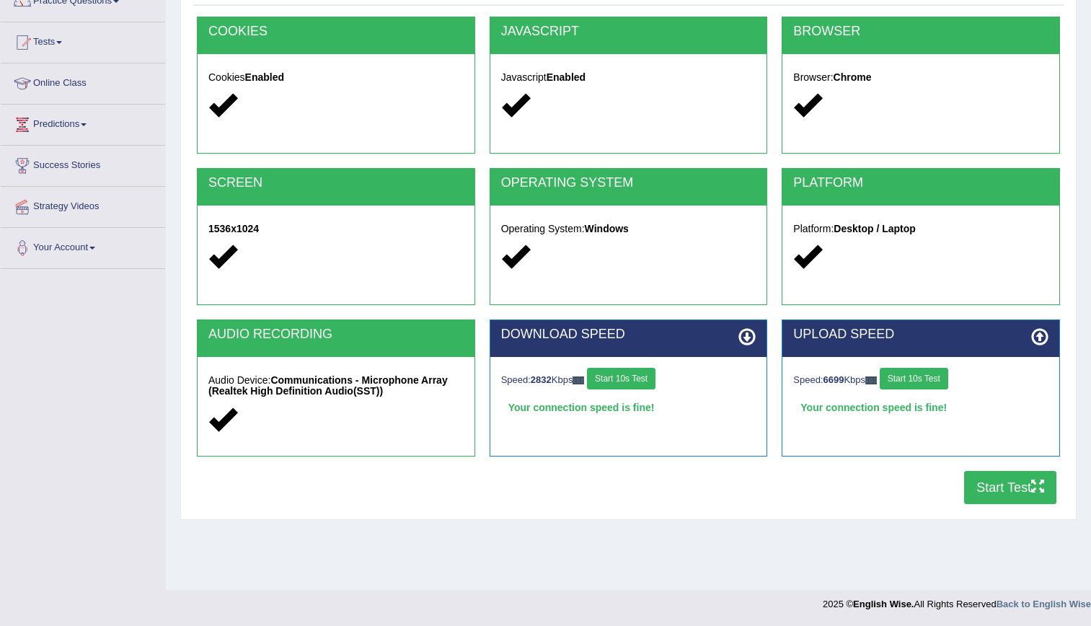
click at [1015, 486] on button "Start Test" at bounding box center [1010, 487] width 92 height 33
